Goal: Task Accomplishment & Management: Manage account settings

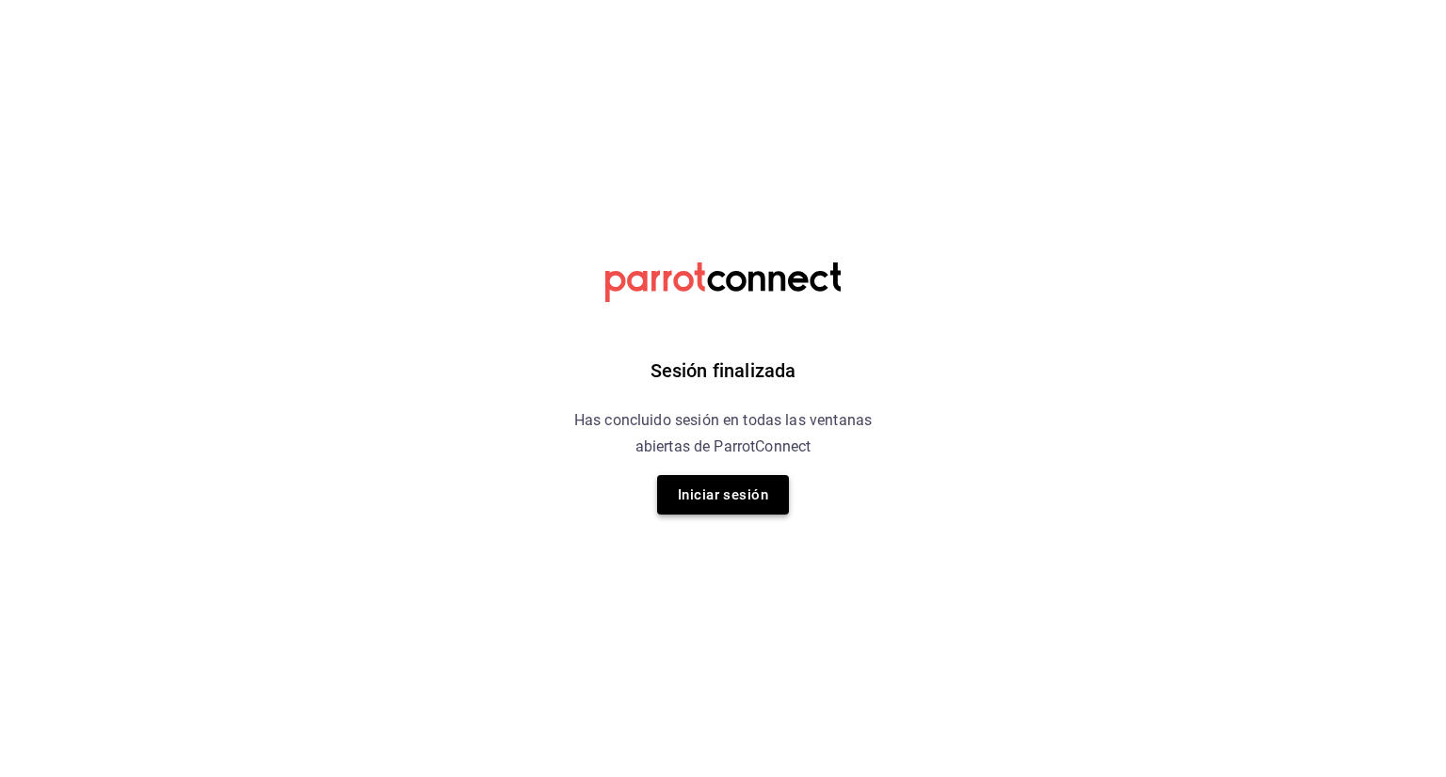
click at [726, 475] on button "Iniciar sesión" at bounding box center [723, 495] width 132 height 40
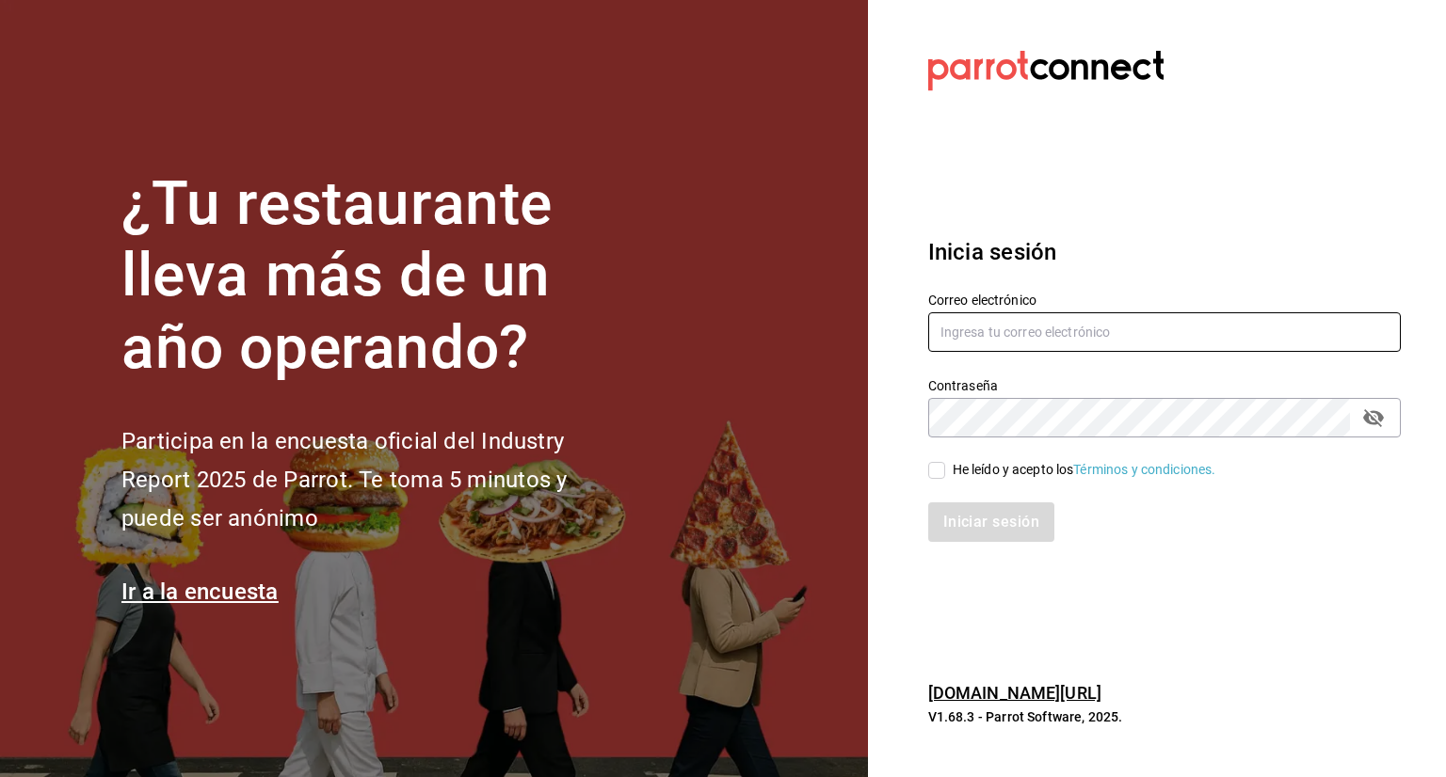
type input "karla.nieto@grupocosteno.com"
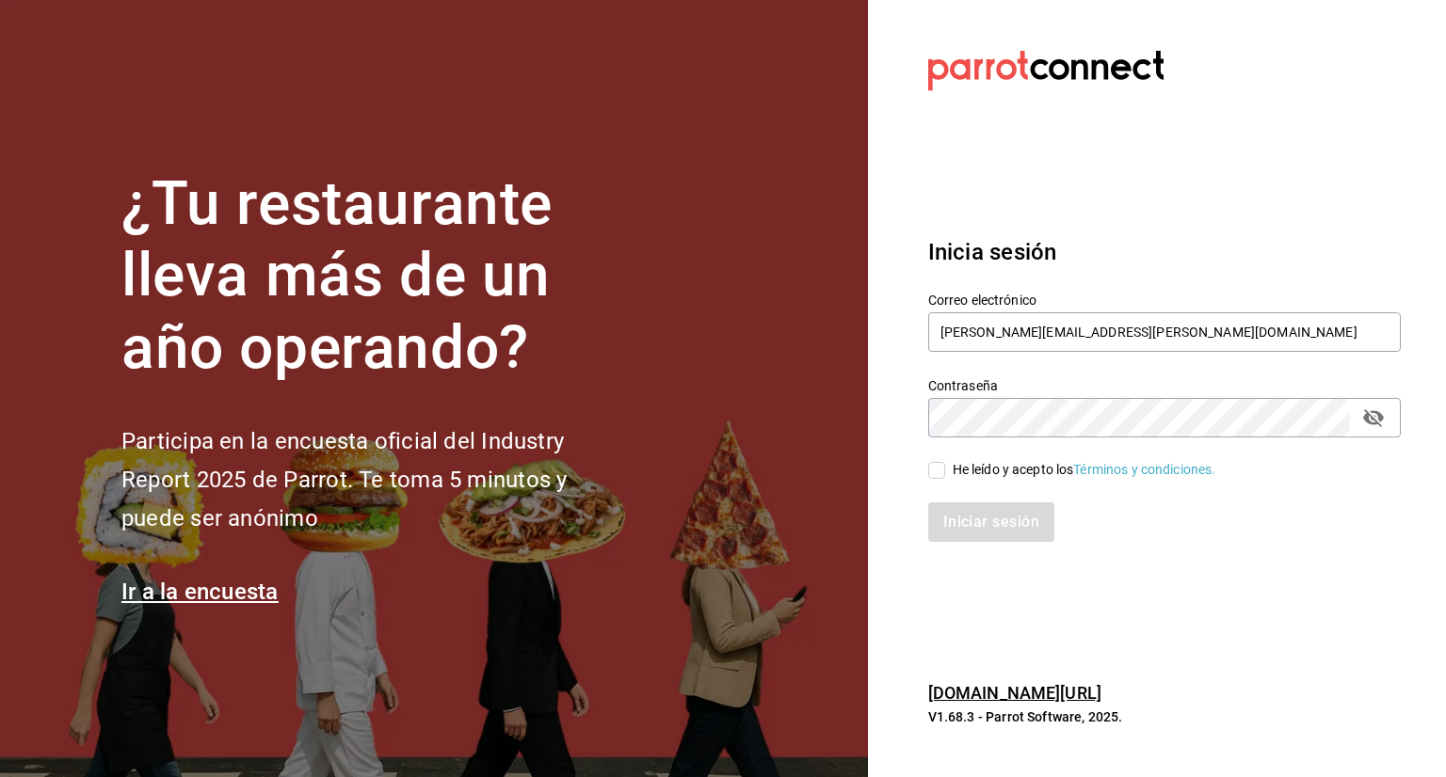
click at [939, 473] on input "He leído y acepto los Términos y condiciones." at bounding box center [936, 470] width 17 height 17
checkbox input "true"
click at [951, 535] on button "Iniciar sesión" at bounding box center [992, 523] width 128 height 40
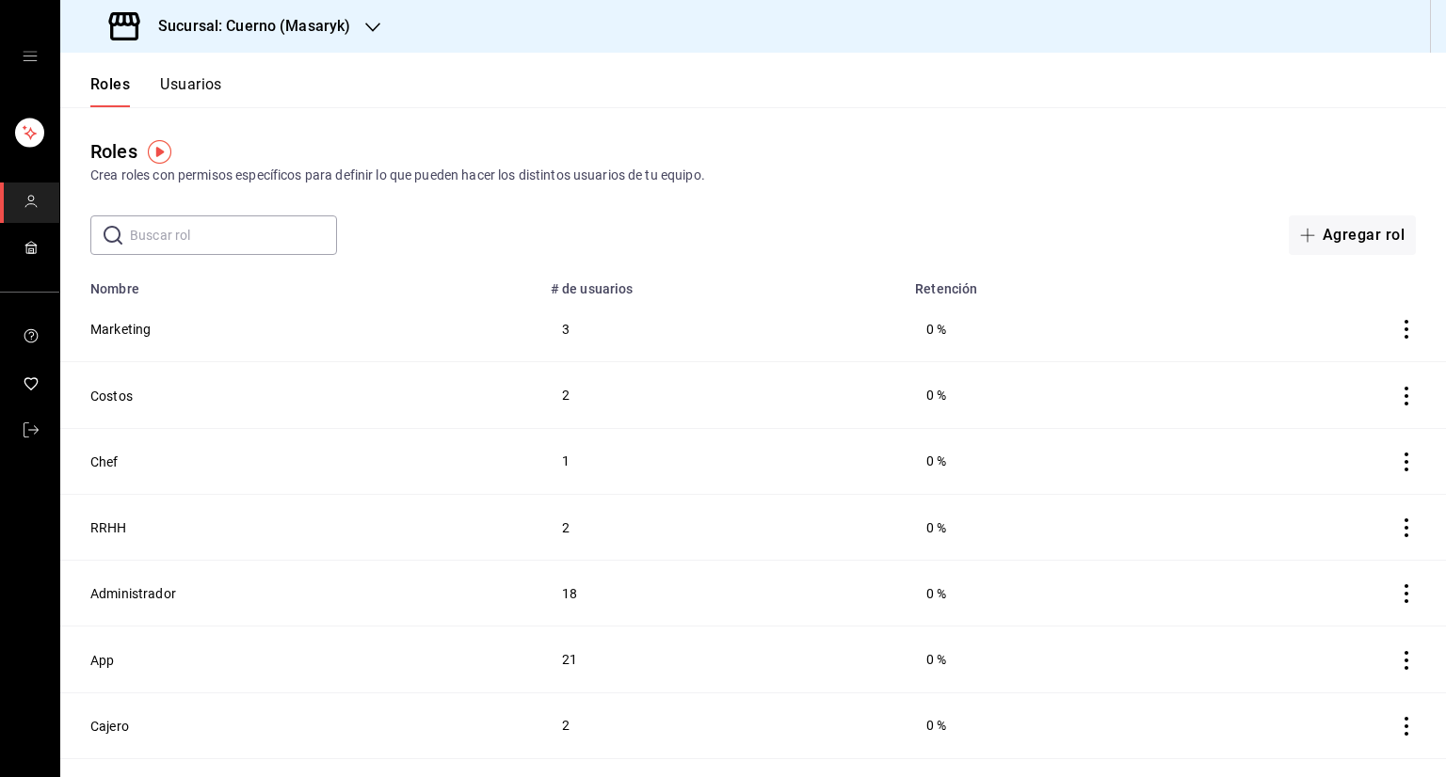
click at [185, 90] on button "Usuarios" at bounding box center [191, 91] width 62 height 32
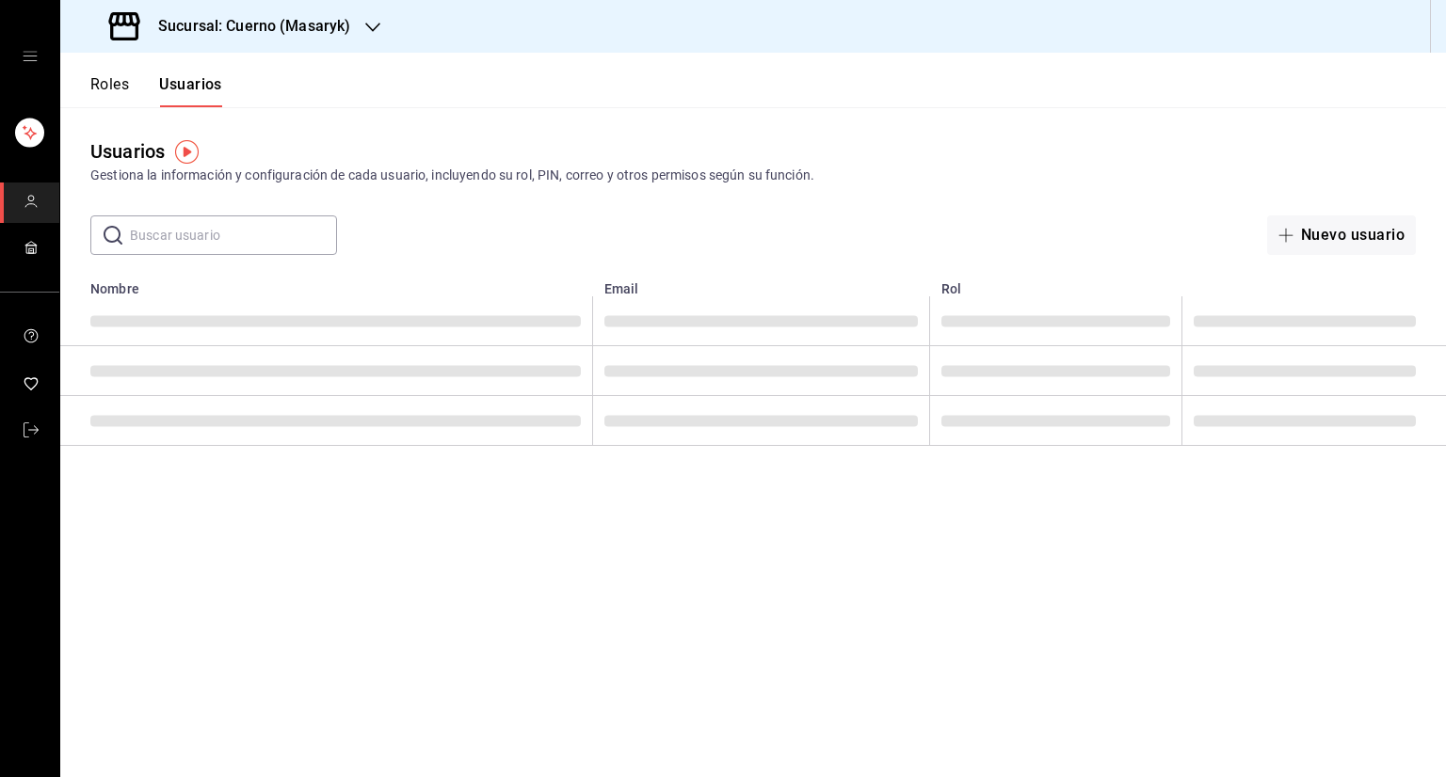
click at [290, 35] on h3 "Sucursal: Cuerno (Masaryk)" at bounding box center [246, 26] width 207 height 23
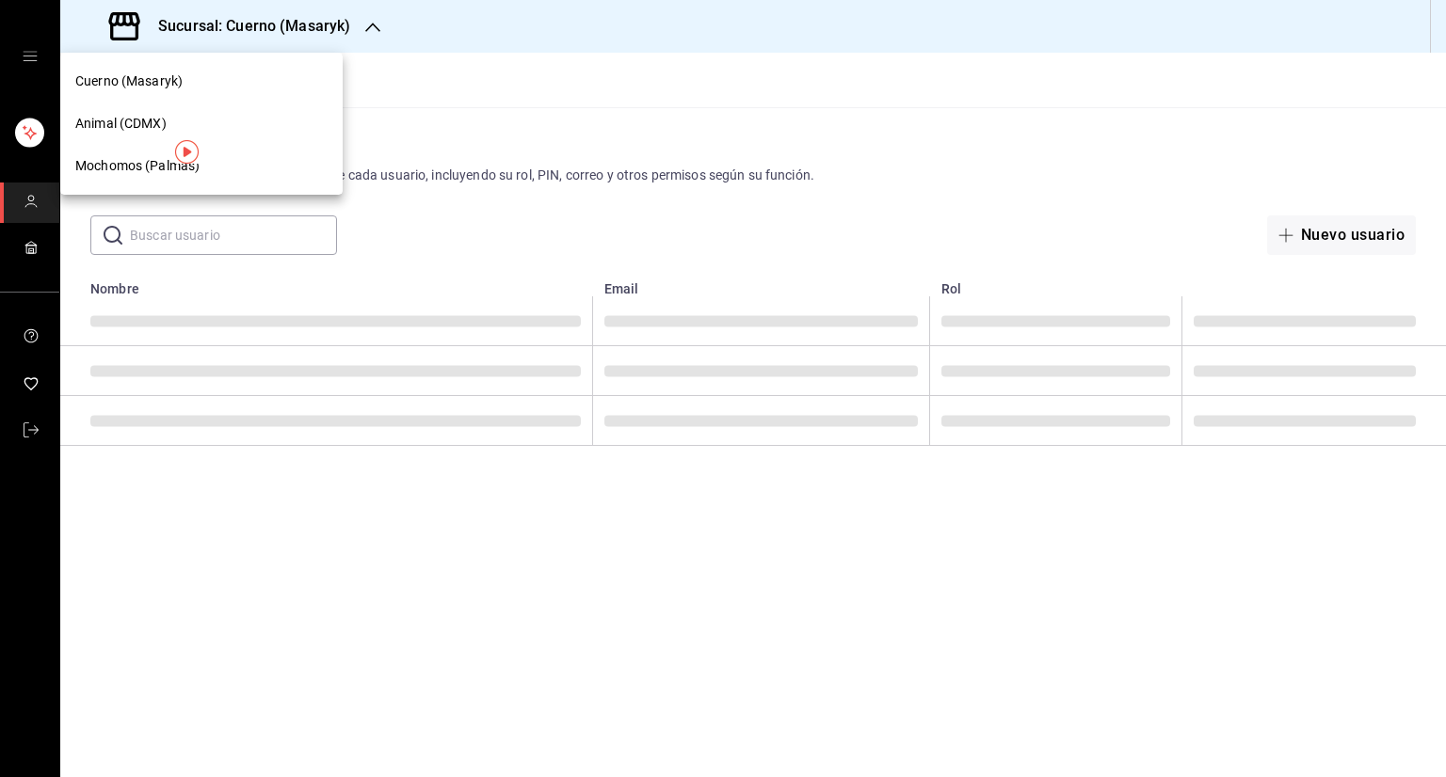
click at [260, 117] on div "Animal (CDMX)" at bounding box center [201, 124] width 252 height 20
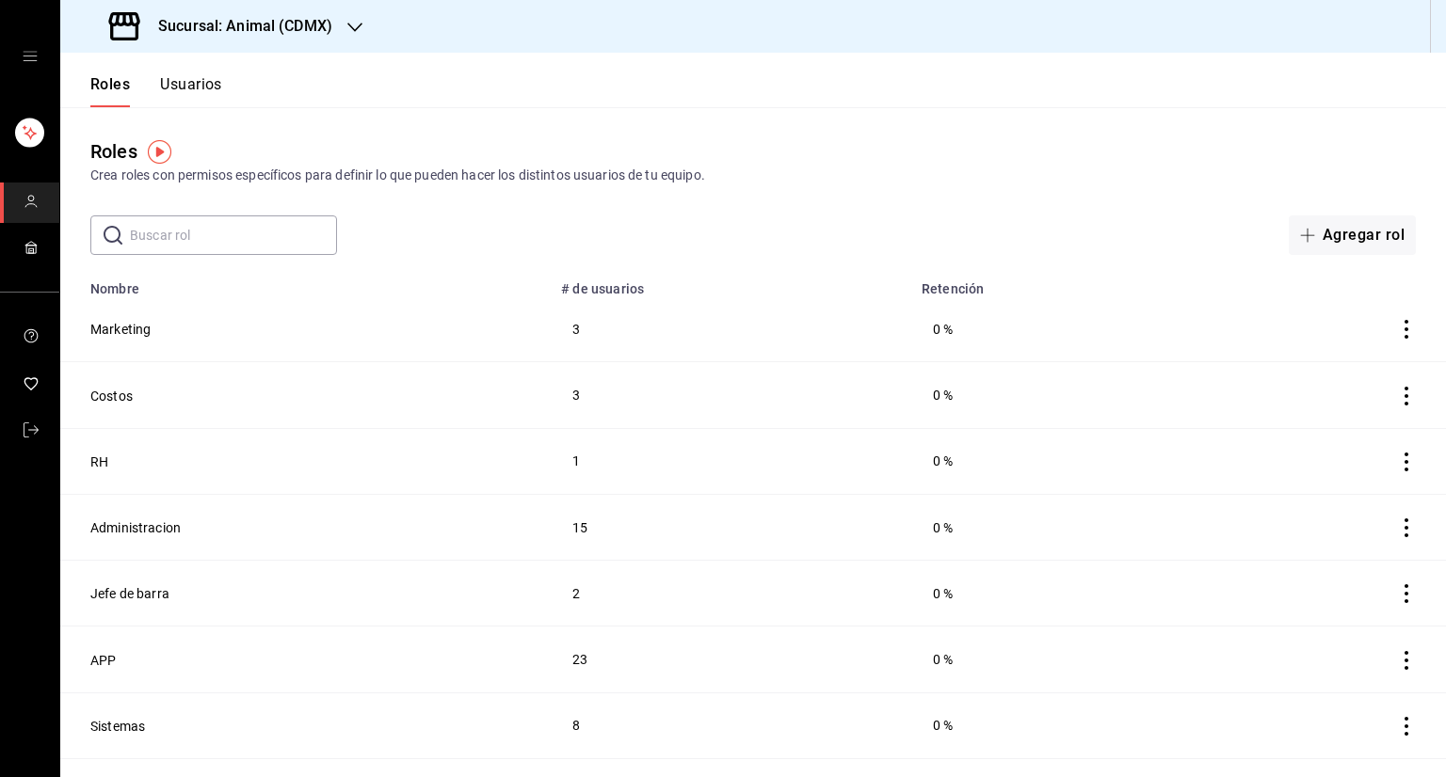
click at [198, 72] on div "Roles Usuarios" at bounding box center [141, 80] width 162 height 55
click at [200, 83] on button "Usuarios" at bounding box center [191, 91] width 62 height 32
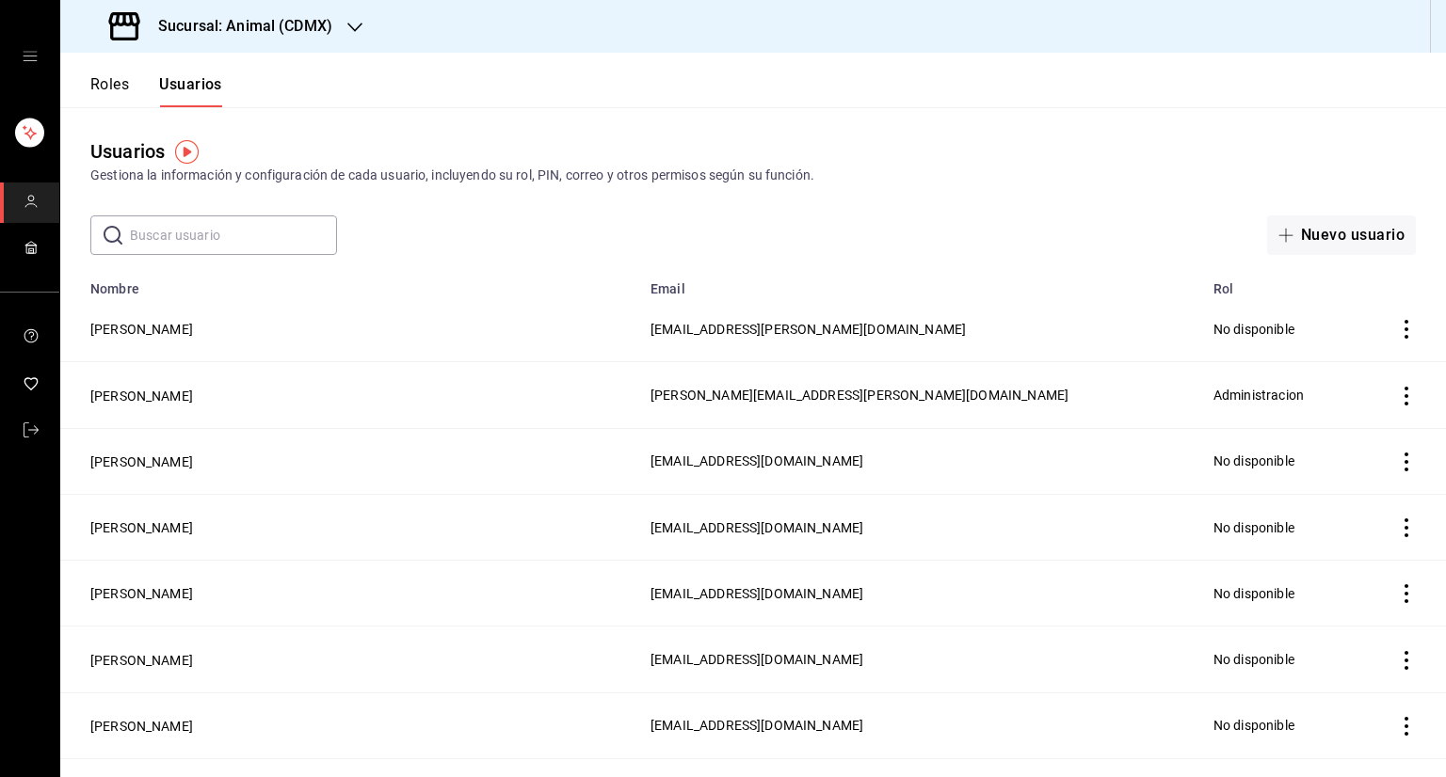
click at [1397, 331] on icon "actions" at bounding box center [1406, 329] width 19 height 19
click at [1355, 356] on li "Eliminar" at bounding box center [1322, 356] width 158 height 53
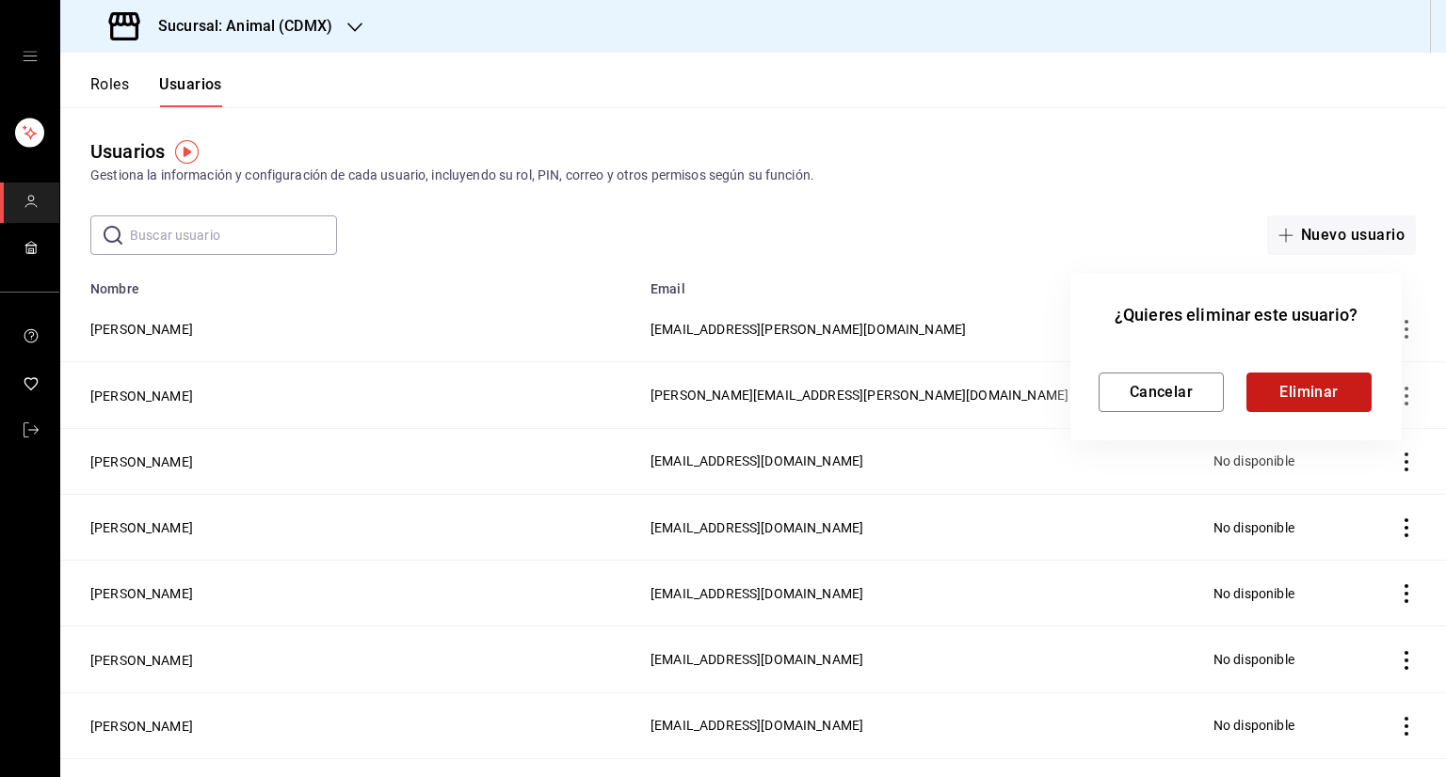
click at [1318, 404] on button "Eliminar" at bounding box center [1308, 393] width 125 height 40
